Goal: Task Accomplishment & Management: Manage account settings

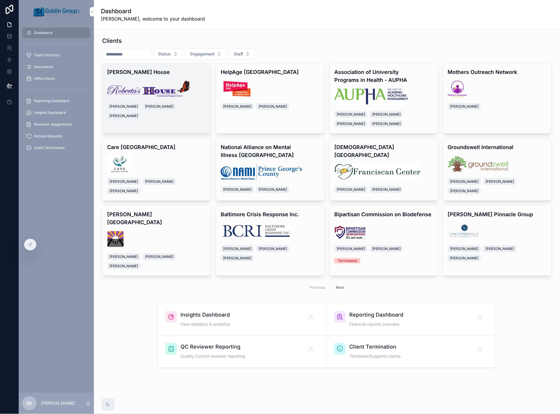
click at [184, 81] on img "scrollable content" at bounding box center [148, 89] width 83 height 16
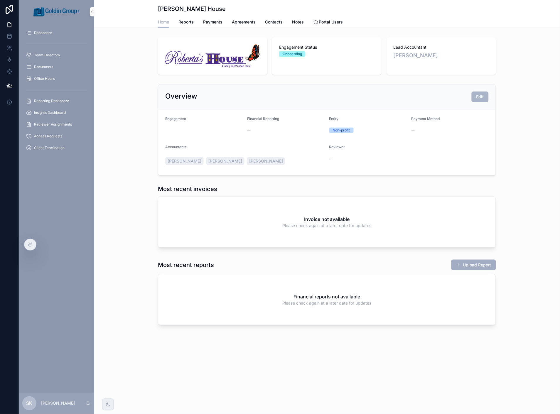
click at [479, 95] on span "Edit" at bounding box center [481, 97] width 8 height 6
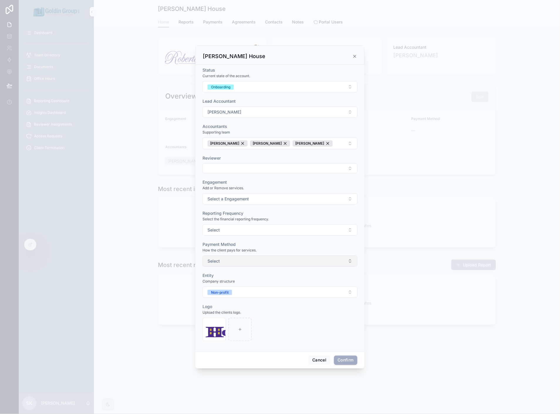
click at [248, 259] on button "Select" at bounding box center [280, 261] width 155 height 11
click at [248, 284] on div "ACH" at bounding box center [249, 284] width 8 height 5
click at [347, 359] on button "Confirm" at bounding box center [345, 360] width 23 height 9
